Goal: Task Accomplishment & Management: Manage account settings

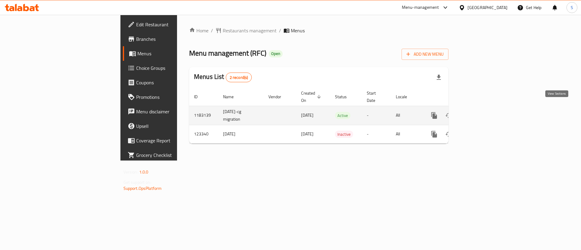
click at [481, 112] on icon "enhanced table" at bounding box center [477, 115] width 7 height 7
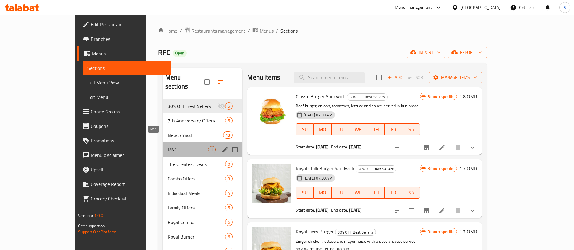
click at [172, 146] on span "M41" at bounding box center [188, 149] width 41 height 7
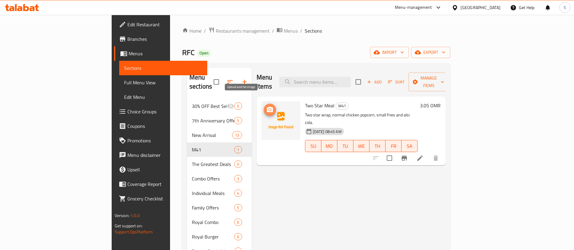
click at [266, 106] on icon "upload picture" at bounding box center [269, 109] width 7 height 7
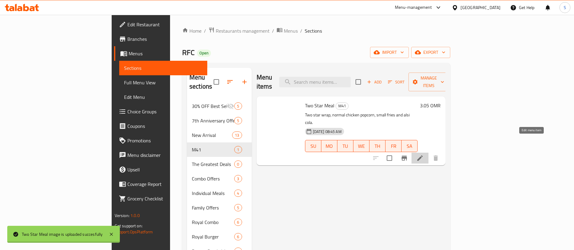
click at [423, 155] on icon at bounding box center [419, 158] width 7 height 7
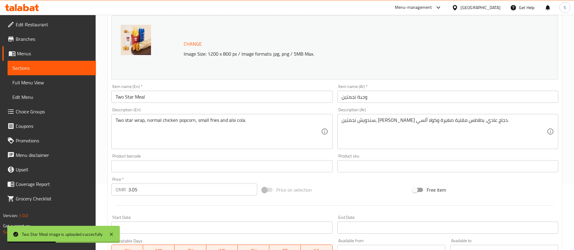
scroll to position [66, 0]
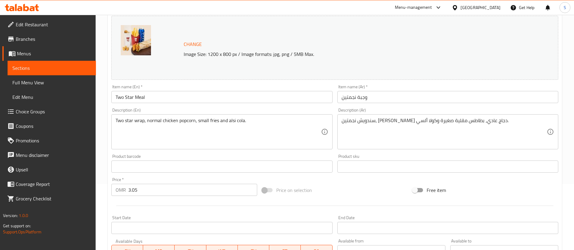
click at [115, 119] on div "Two star wrap, normal chicken popcorn, small fries and alsi cola. Description (…" at bounding box center [221, 131] width 221 height 35
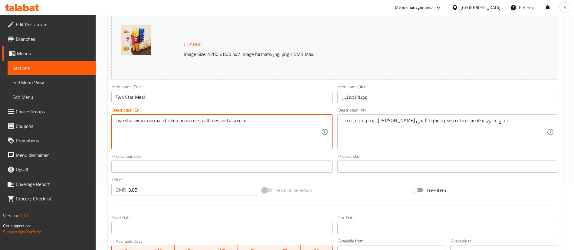
click at [115, 119] on div "Two star wrap, normal chicken popcorn, small fries and alsi cola. Description (…" at bounding box center [221, 131] width 221 height 35
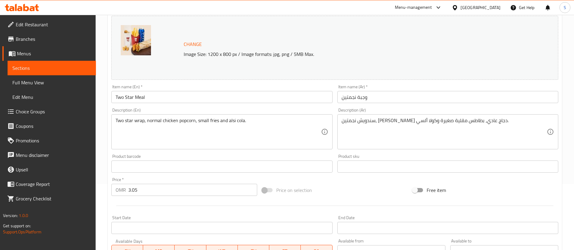
click at [115, 119] on div "Two star wrap, normal chicken popcorn, small fries and alsi cola. Description (…" at bounding box center [221, 131] width 221 height 35
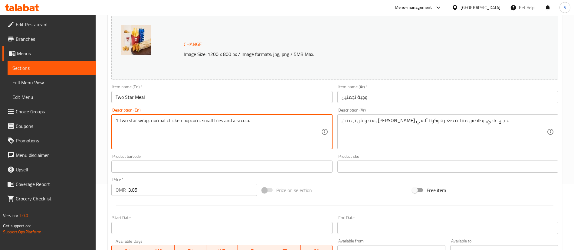
click at [131, 119] on textarea "1 Two star wrap, normal chicken popcorn, small fries and alsi cola." at bounding box center [218, 132] width 205 height 29
click at [152, 118] on textarea "1 Two Star wrap, normal chicken popcorn, small fries and alsi cola." at bounding box center [218, 132] width 205 height 29
click at [162, 122] on textarea "1 Two Star wrap + normal chicken popcorn, small fries and alsi cola." at bounding box center [218, 132] width 205 height 29
click at [188, 120] on textarea "1 Two Star wrap + Chicken popcorn, small fries and alsi cola." at bounding box center [218, 132] width 205 height 29
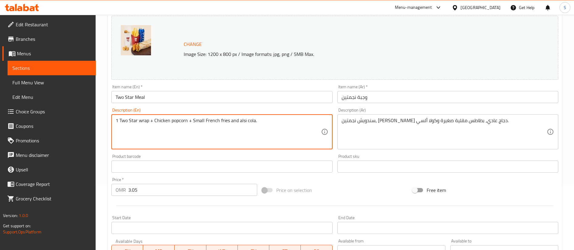
click at [233, 119] on textarea "1 Two Star wrap + Chicken popcorn + Small French fries and alsi cola." at bounding box center [218, 132] width 205 height 29
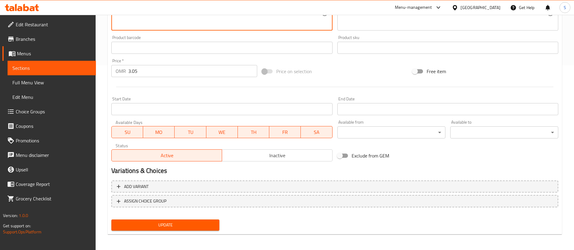
scroll to position [186, 0]
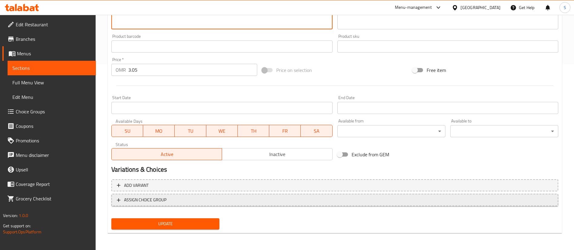
click at [224, 198] on span "ASSIGN CHOICE GROUP" at bounding box center [335, 200] width 436 height 8
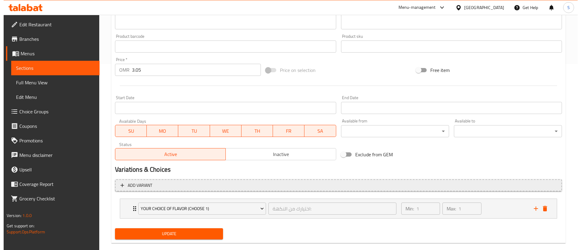
scroll to position [196, 0]
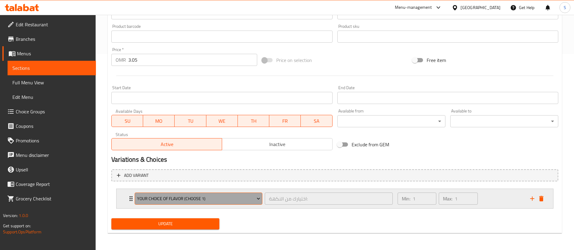
click at [243, 199] on span "Your Choice Of Flavor (Choose 1)" at bounding box center [198, 199] width 123 height 8
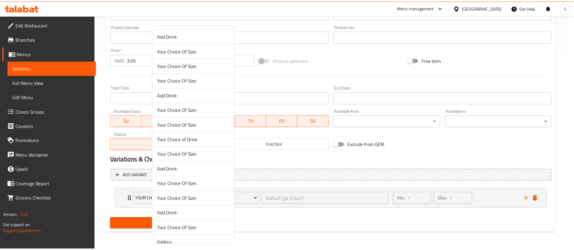
scroll to position [495, 0]
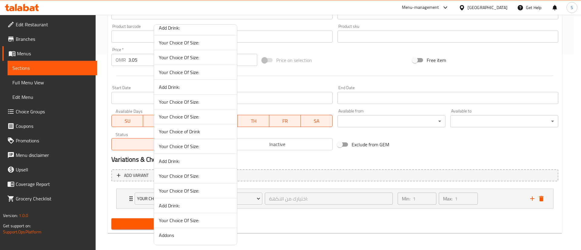
click at [211, 129] on span "Your Choice of Drink" at bounding box center [195, 131] width 73 height 7
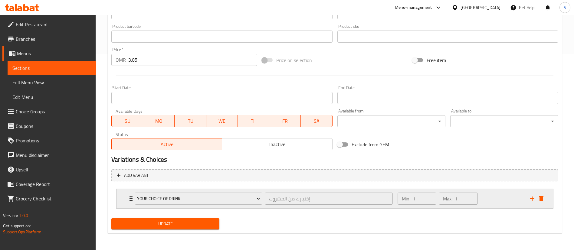
click at [499, 199] on div "Min: 1 ​ Max: 1 ​" at bounding box center [460, 198] width 132 height 19
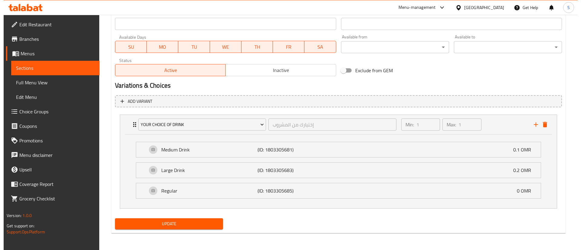
scroll to position [270, 0]
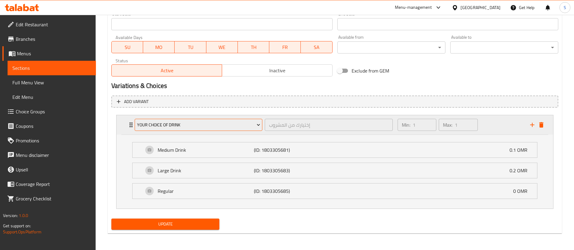
click at [246, 126] on span "Your Choice of Drink" at bounding box center [198, 125] width 123 height 8
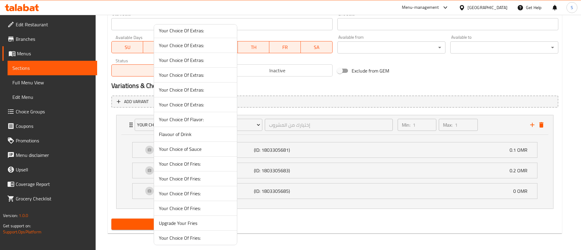
scroll to position [230, 0]
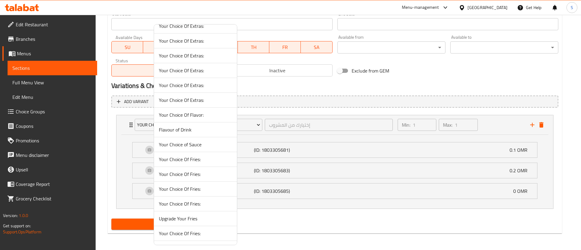
click at [212, 132] on span "Flavour of Drink" at bounding box center [195, 129] width 73 height 7
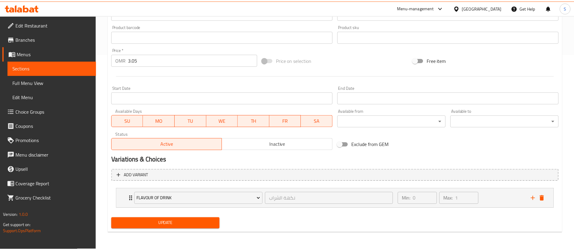
scroll to position [196, 0]
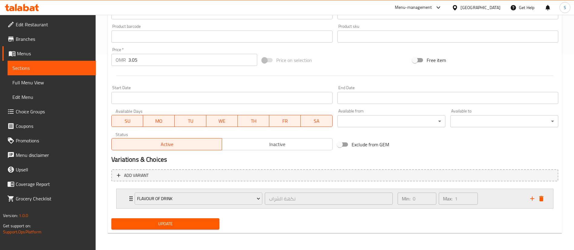
click at [507, 198] on div "Min: 0 ​ Max: 1 ​" at bounding box center [460, 198] width 132 height 19
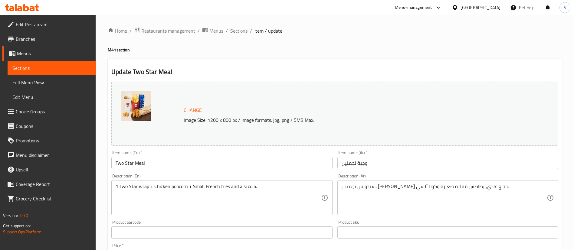
scroll to position [95, 0]
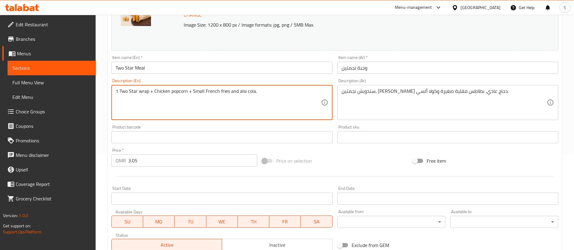
drag, startPoint x: 228, startPoint y: 92, endPoint x: 317, endPoint y: 104, distance: 89.2
click at [294, 98] on textarea "1 Two Star wrap + Chicken popcorn + Small French fries + Drink of your choice" at bounding box center [218, 102] width 205 height 29
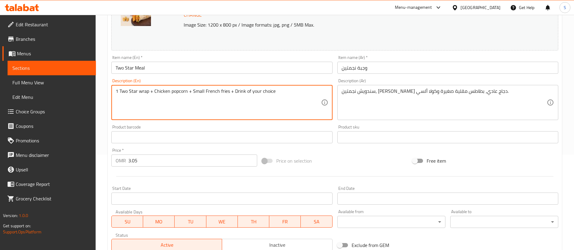
type textarea "1 Two Star wrap + Chicken popcorn + Small French fries + Drink of your choice"
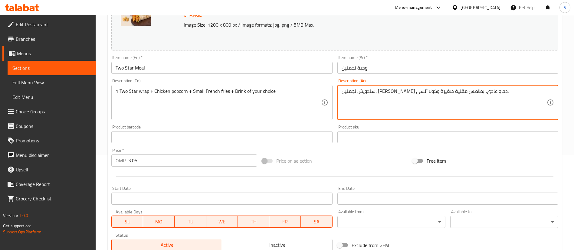
click at [364, 91] on textarea "سندويش نجمتين، [PERSON_NAME] دجاج عادي، بطاطس مقلية صغيرة وكولا ألسي." at bounding box center [443, 102] width 205 height 29
paste textarea "1 راب نجمتين + دجاج بوب كورن + بطاطس مقلية صغيرة + مشروب من اختيارك"
type textarea "1 راب نجمتين + دجاج بوب كورن + بطاطس مقلية صغيرة + مشروب من اختيارك"
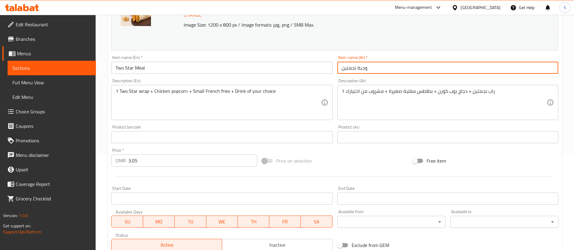
click at [357, 69] on input "وجبة نجمتين" at bounding box center [447, 68] width 221 height 12
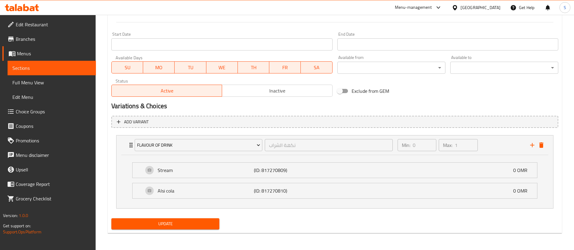
type input "وجبة راب نجمتين"
click at [181, 222] on span "Update" at bounding box center [165, 224] width 98 height 8
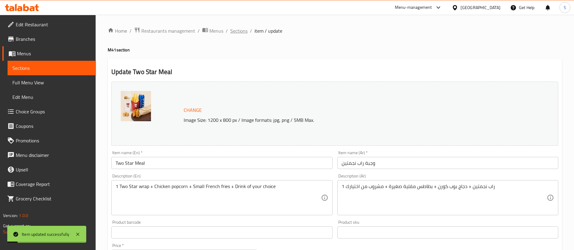
click at [233, 29] on span "Sections" at bounding box center [238, 30] width 17 height 7
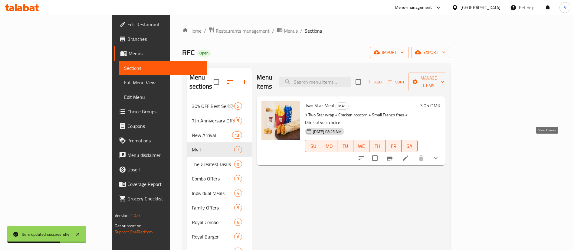
click at [439, 155] on icon "show more" at bounding box center [435, 158] width 7 height 7
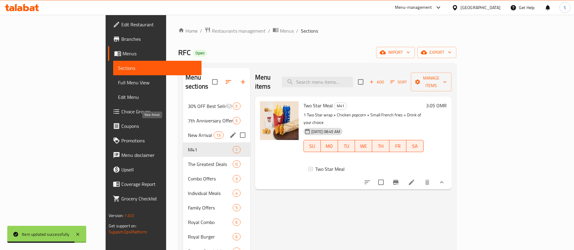
click at [188, 132] on span "New Arrival" at bounding box center [201, 135] width 26 height 7
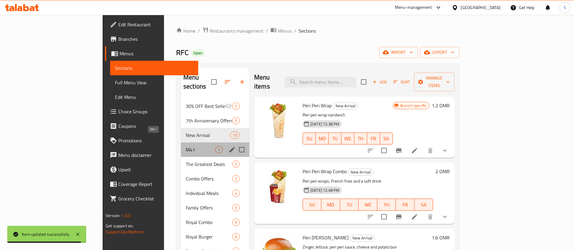
click at [186, 146] on span "M41" at bounding box center [200, 149] width 29 height 7
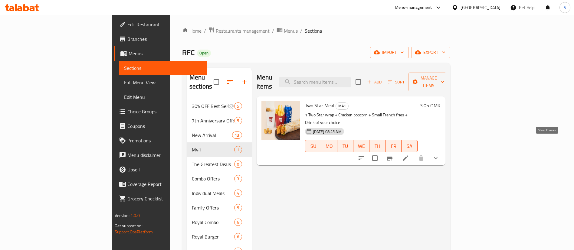
click at [439, 155] on icon "show more" at bounding box center [435, 158] width 7 height 7
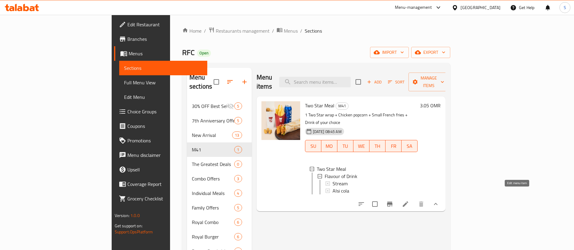
click at [408, 201] on icon at bounding box center [405, 203] width 5 height 5
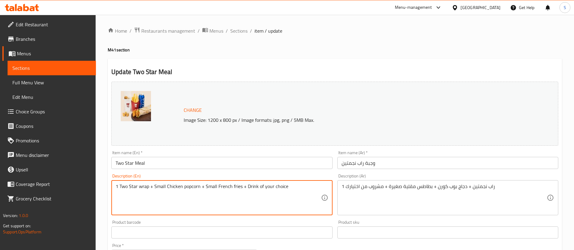
scroll to position [196, 0]
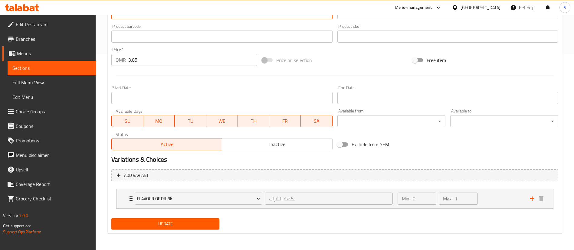
type textarea "1 Two Star wrap + Small Chicken popcorn + Small French fries + Drink of your ch…"
click at [173, 222] on span "Update" at bounding box center [165, 224] width 98 height 8
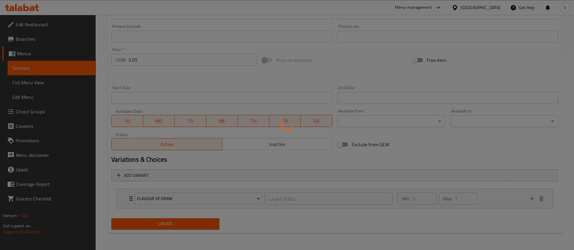
scroll to position [0, 0]
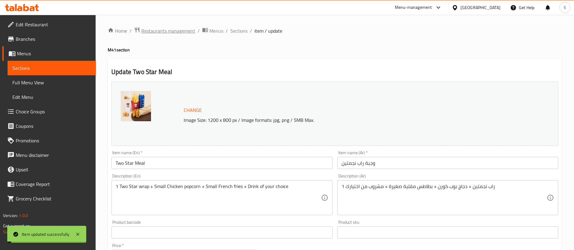
click at [168, 32] on span "Restaurants management" at bounding box center [168, 30] width 54 height 7
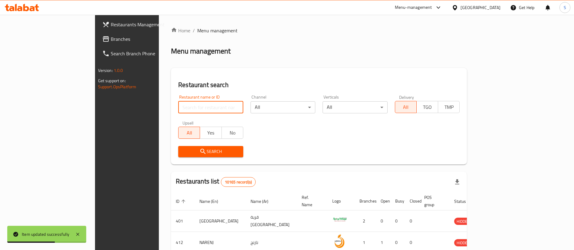
paste input "Pizaza"
click at [178, 105] on input "search" at bounding box center [210, 107] width 65 height 12
click button "Search" at bounding box center [210, 151] width 65 height 11
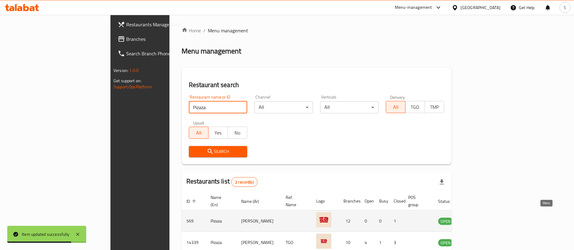
scroll to position [29, 0]
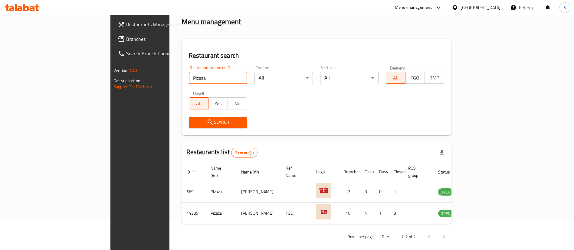
click at [189, 77] on input "Pizaza" at bounding box center [218, 78] width 58 height 12
paste input "14339"
click at [189, 77] on input "Pizaza" at bounding box center [218, 78] width 58 height 12
type input "14339"
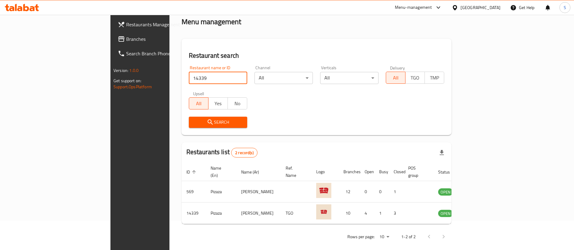
click button "Search" at bounding box center [218, 122] width 58 height 11
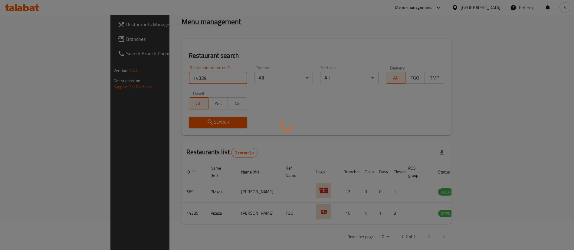
scroll to position [8, 0]
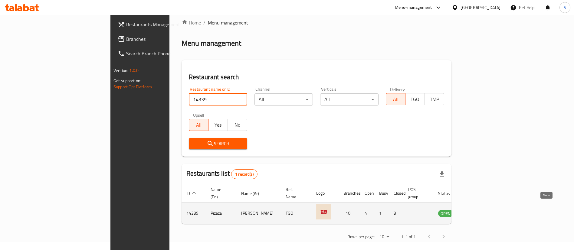
click at [477, 211] on icon "enhanced table" at bounding box center [473, 213] width 7 height 5
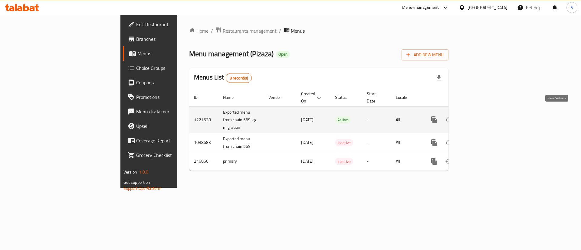
click at [481, 116] on icon "enhanced table" at bounding box center [477, 119] width 7 height 7
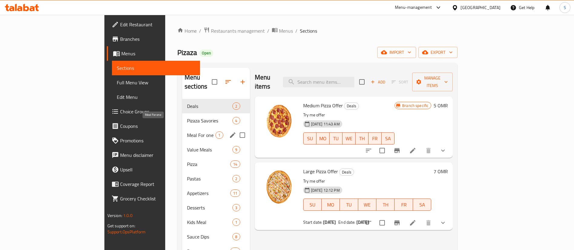
click at [187, 132] on span "Meal For one" at bounding box center [201, 135] width 28 height 7
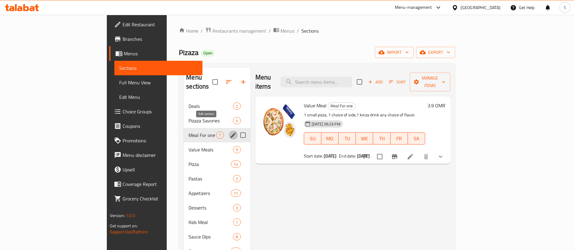
click at [230, 132] on icon "edit" at bounding box center [232, 134] width 5 height 5
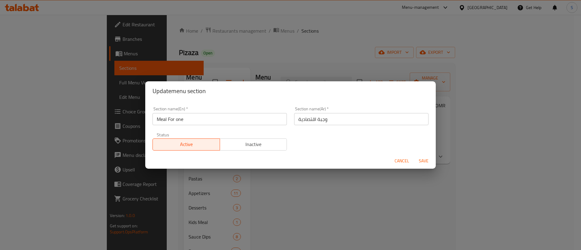
click at [217, 120] on input "Meal For one" at bounding box center [219, 119] width 134 height 12
type input "M"
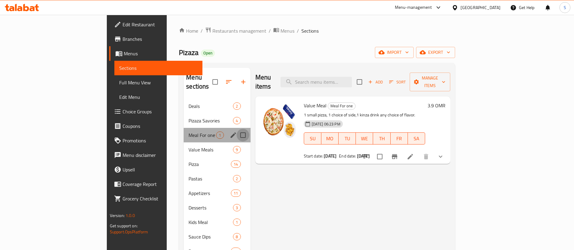
click at [237, 129] on input "Menu sections" at bounding box center [243, 135] width 13 height 13
checkbox input "true"
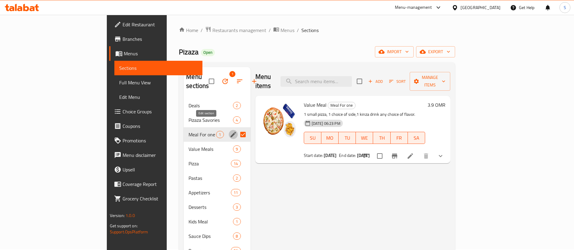
click at [230, 132] on icon "edit" at bounding box center [232, 134] width 5 height 5
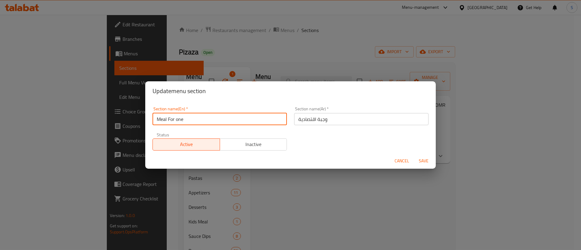
click at [229, 116] on input "Meal For one" at bounding box center [219, 119] width 134 height 12
type input "M41"
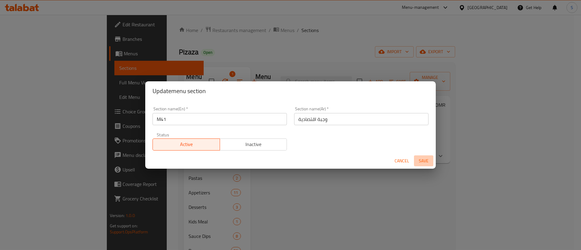
click at [424, 162] on span "Save" at bounding box center [423, 161] width 15 height 8
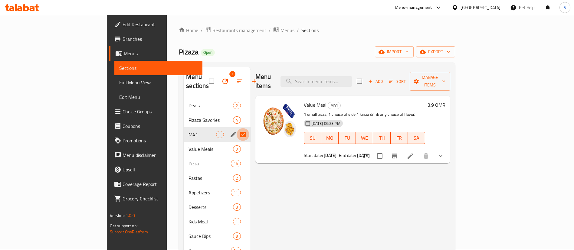
click at [237, 128] on input "Menu sections" at bounding box center [243, 134] width 13 height 13
checkbox input "false"
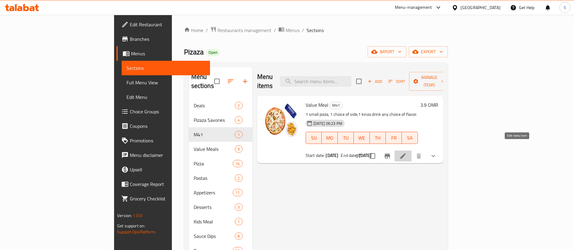
click at [407, 152] on icon at bounding box center [402, 155] width 7 height 7
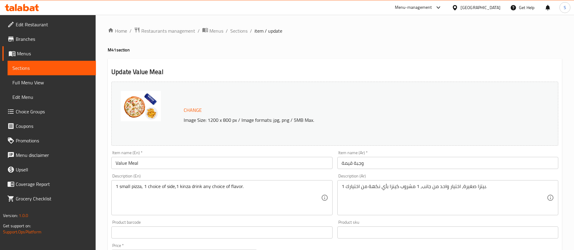
type input "اختيارك من بيتزا اولى"
type input "1"
type input "الطبق الجانبي"
type input "1"
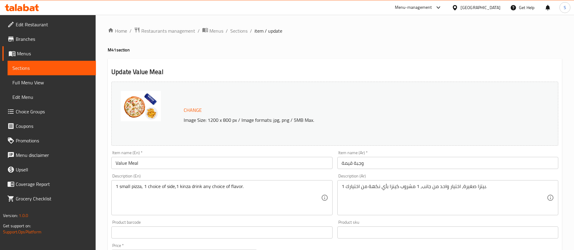
type input "1"
type input "اختيارك من مشروب كينزا:"
type input "1"
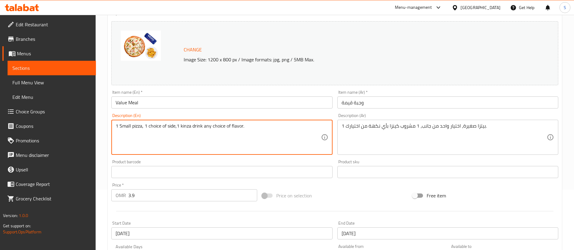
click at [133, 126] on textarea "1 Small pizza, 1 choice of side,1 kinza drink any choice of flavor." at bounding box center [218, 137] width 205 height 29
click at [201, 127] on textarea "1 Small Pizza of your choice + 1 choice of side,1 kinza drink any choice of fla…" at bounding box center [218, 137] width 205 height 29
click at [210, 128] on textarea "1 Small Pizza of your choice + 1 choice of Side,1 kinza drink any choice of fla…" at bounding box center [218, 137] width 205 height 29
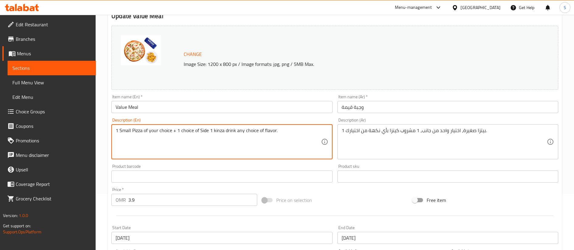
scroll to position [57, 0]
click at [219, 130] on textarea "1 Small Pizza of your choice + 1 choice of Side + 1 kinza drink any choice of f…" at bounding box center [218, 140] width 205 height 29
click at [243, 130] on textarea "1 Small Pizza of your choice + 1 choice of Side + 1 Kinza drink any choice of f…" at bounding box center [218, 140] width 205 height 29
drag, startPoint x: 241, startPoint y: 130, endPoint x: 318, endPoint y: 134, distance: 76.9
click at [318, 134] on textarea "1 Small Pizza of your choice + 1 choice of Side + 1 Kinza drink any choice of f…" at bounding box center [218, 140] width 205 height 29
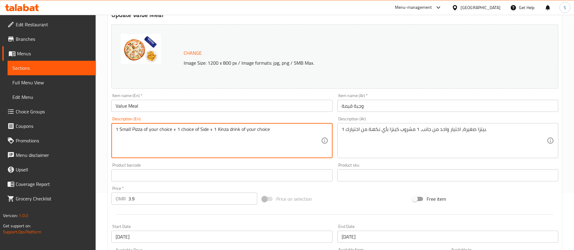
click at [212, 128] on textarea "1 Small Pizza of your choice + 1 choice of Side + 1 Kinza drink of your choice" at bounding box center [218, 140] width 205 height 29
click at [215, 129] on textarea "1 Small Pizza of your choice + 1 choice of Side + 1 Kinza drink of your choice" at bounding box center [218, 140] width 205 height 29
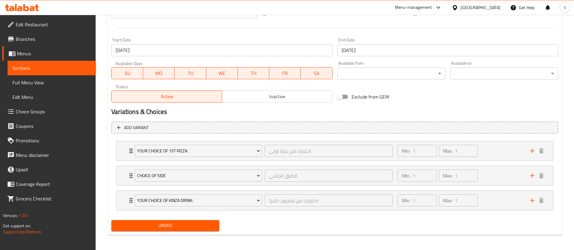
scroll to position [246, 0]
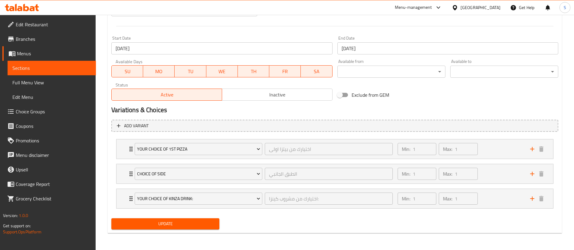
type textarea "1 Small Pizza of your choice + 1 choice of Side + 1 Kinza drink of your choice"
click at [174, 224] on span "Update" at bounding box center [165, 224] width 98 height 8
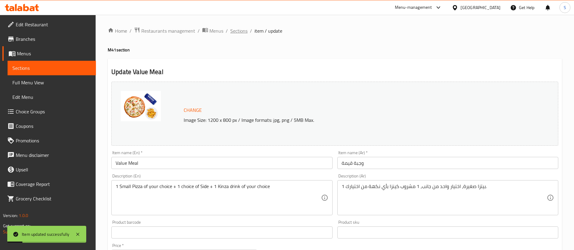
click at [242, 31] on span "Sections" at bounding box center [238, 30] width 17 height 7
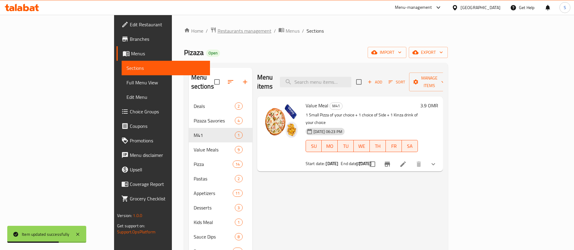
click at [217, 29] on span "Restaurants management" at bounding box center [244, 30] width 54 height 7
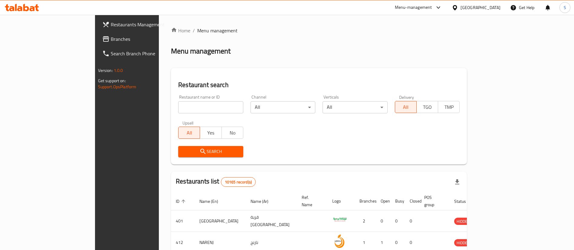
click at [178, 107] on input "search" at bounding box center [210, 107] width 65 height 12
paste input "653526"
type input "653526"
click button "Search" at bounding box center [210, 151] width 65 height 11
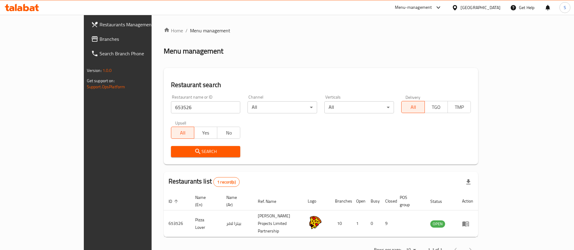
click at [478, 39] on div "Home / Menu management Menu management Restaurant search Restaurant name or ID …" at bounding box center [321, 142] width 315 height 231
click at [93, 7] on div "Menu-management [GEOGRAPHIC_DATA] Get Help S" at bounding box center [287, 7] width 574 height 15
